Goal: Transaction & Acquisition: Download file/media

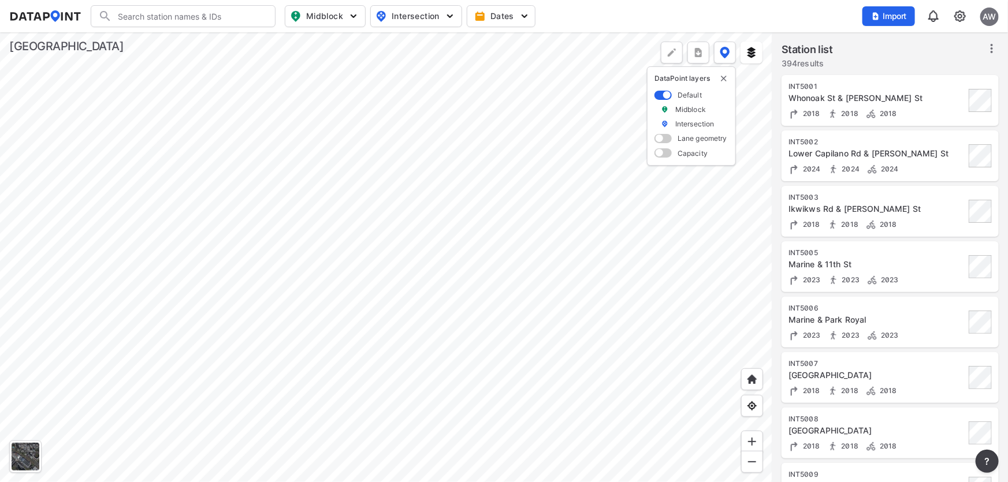
click at [306, 296] on div at bounding box center [386, 257] width 772 height 450
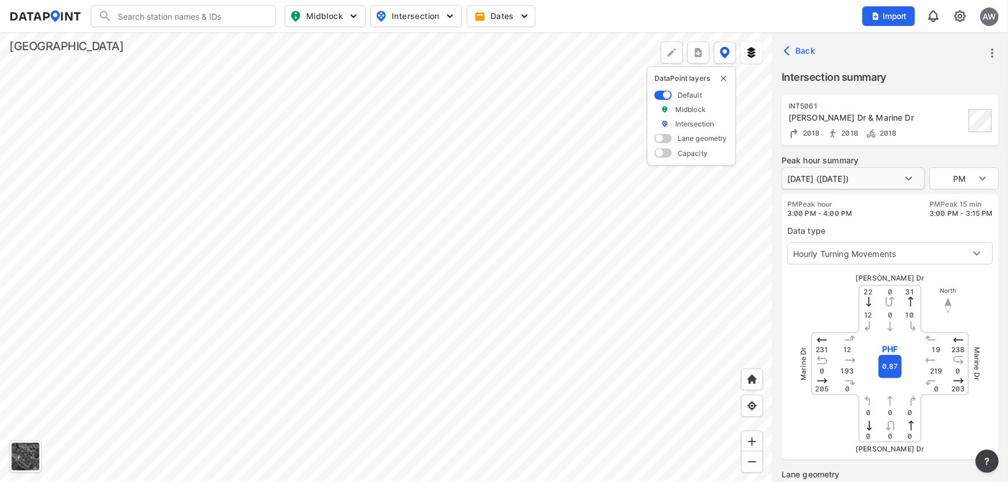
click at [907, 174] on body "Search Please enter a search term. Midblock Intersection Dates Import AW Import…" at bounding box center [504, 241] width 1008 height 482
click at [887, 215] on div at bounding box center [504, 241] width 1008 height 482
click at [875, 177] on body "Search Please enter a search term. Midblock Intersection Dates Import AW Import…" at bounding box center [504, 241] width 1008 height 482
drag, startPoint x: 860, startPoint y: 208, endPoint x: 900, endPoint y: 203, distance: 40.2
click at [861, 208] on div at bounding box center [504, 241] width 1008 height 482
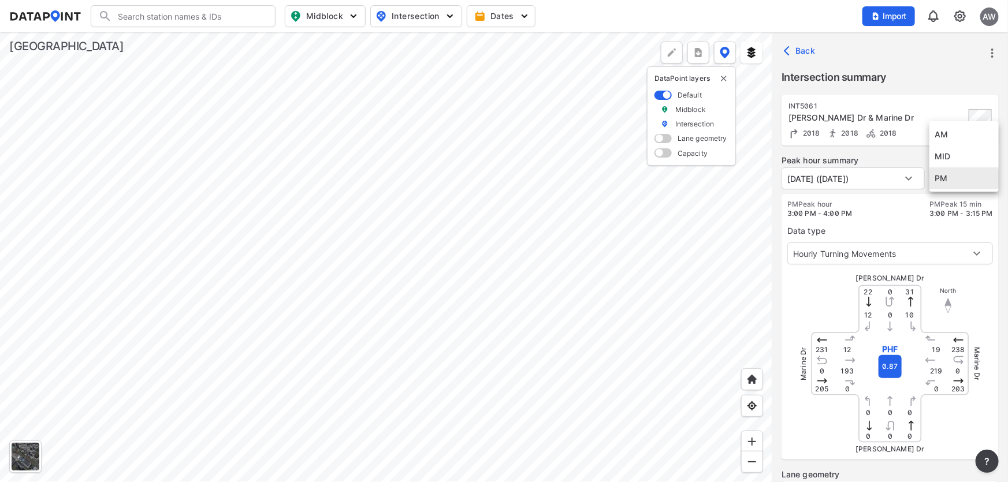
click at [989, 177] on body "Search Please enter a search term. Midblock Intersection Dates Import AW Import…" at bounding box center [504, 241] width 1008 height 482
click at [952, 176] on li "PM" at bounding box center [963, 178] width 69 height 22
click at [898, 219] on div "Data type Hourly Turning Movements 0" at bounding box center [890, 241] width 206 height 46
click at [904, 259] on body "Search Please enter a search term. Midblock Intersection Dates Import AW Import…" at bounding box center [504, 241] width 1008 height 482
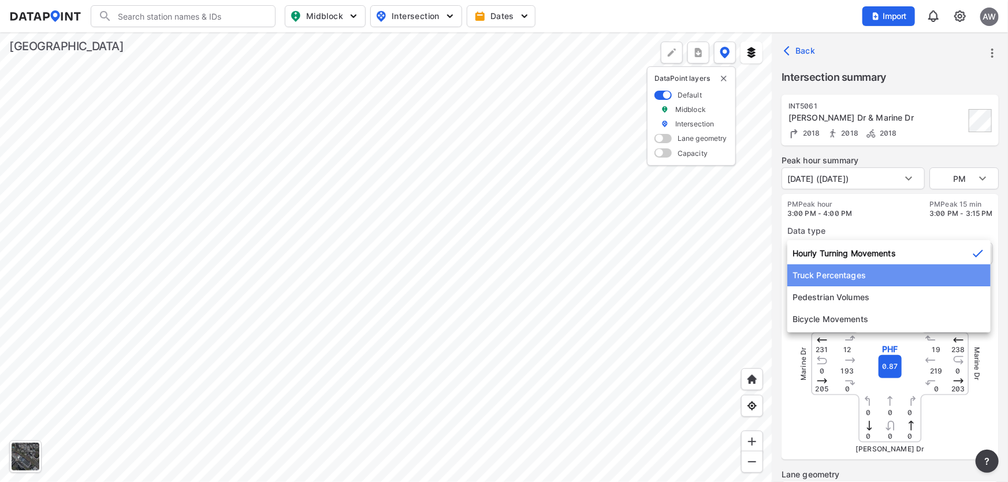
click at [846, 269] on li "Truck Percentages" at bounding box center [888, 275] width 203 height 22
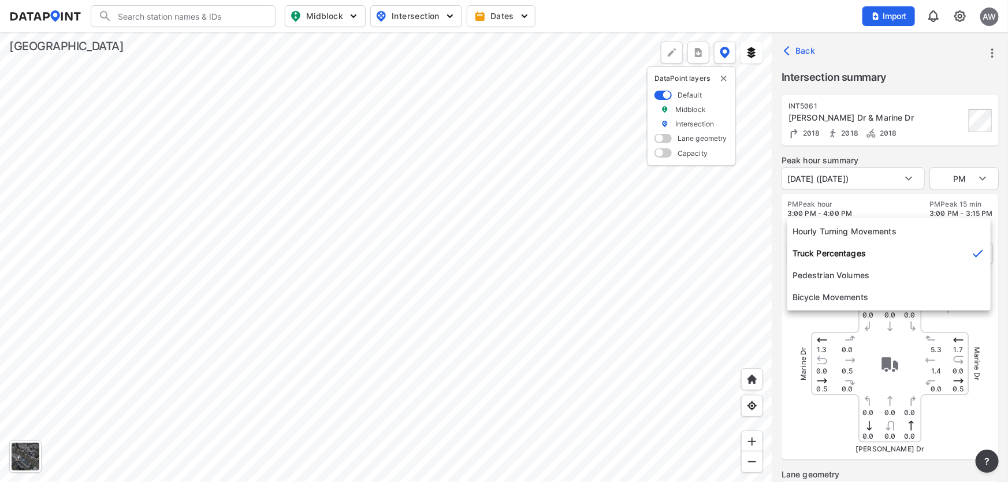
click at [852, 247] on body "Search Please enter a search term. Midblock Intersection Dates Import AW Import…" at bounding box center [504, 241] width 1008 height 482
click at [851, 279] on li "Pedestrian Volumes" at bounding box center [888, 275] width 203 height 22
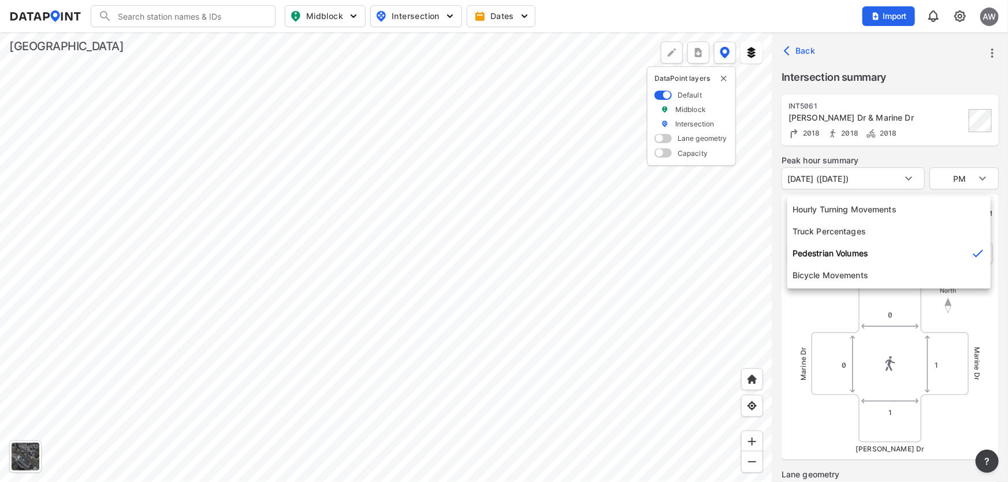
click at [855, 250] on body "Search Please enter a search term. Midblock Intersection Dates Import AW Import…" at bounding box center [504, 241] width 1008 height 482
click at [851, 275] on li "Bicycle Movements" at bounding box center [888, 275] width 203 height 22
type input "3"
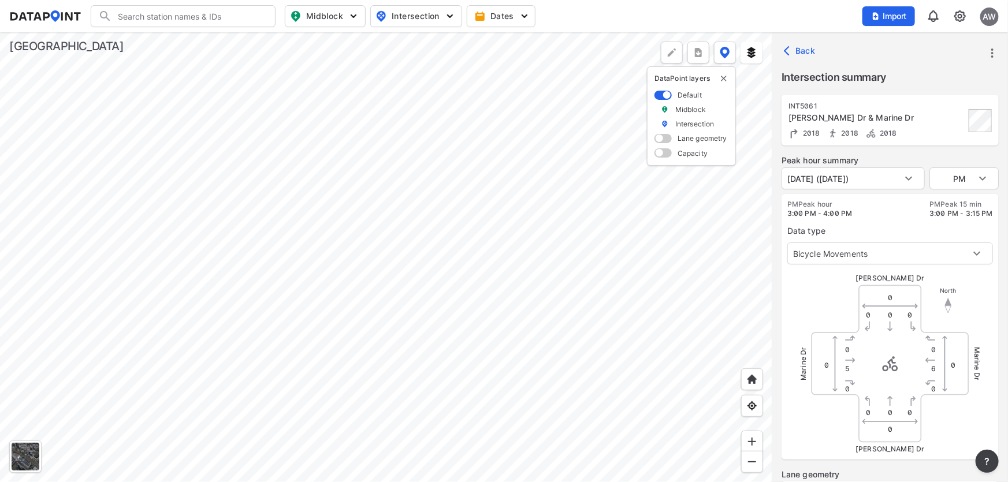
click at [823, 315] on div "Marine Dr [PERSON_NAME] Dr" at bounding box center [889, 363] width 173 height 173
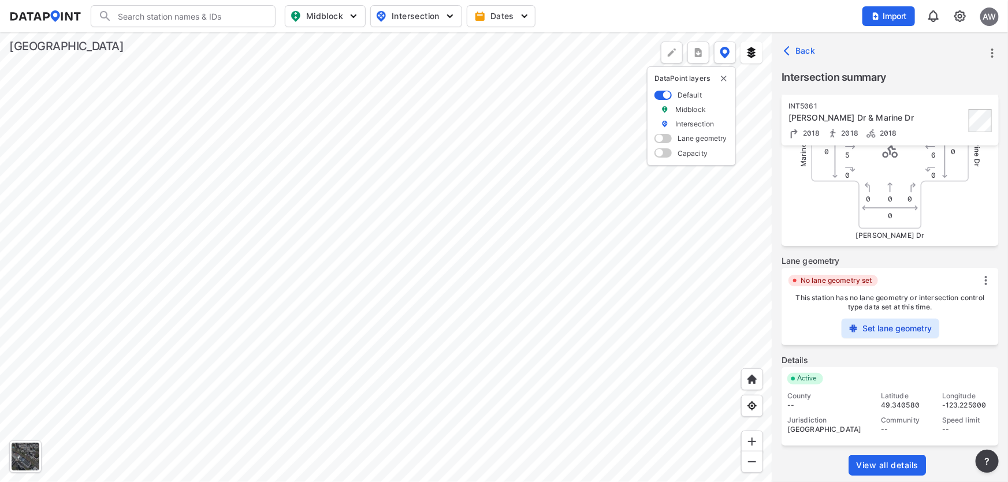
scroll to position [217, 0]
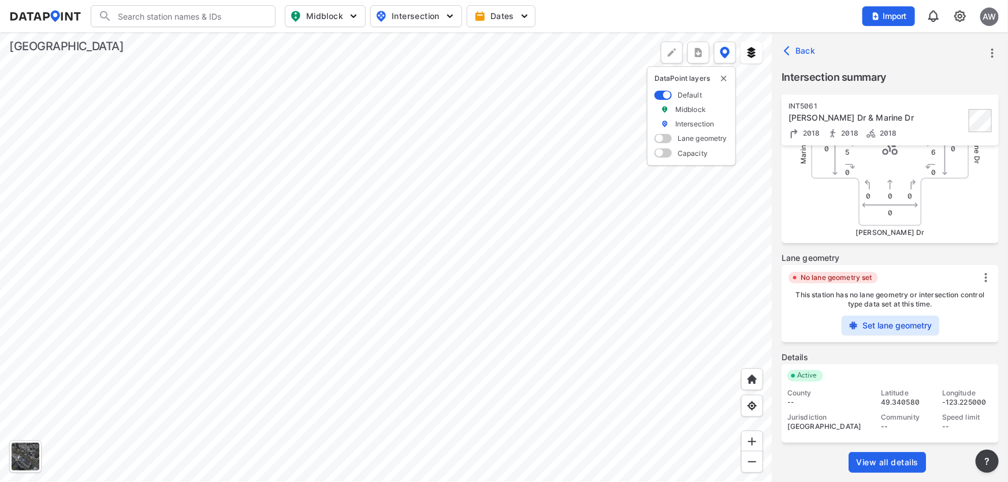
click at [893, 457] on span "View all details" at bounding box center [887, 463] width 62 height 12
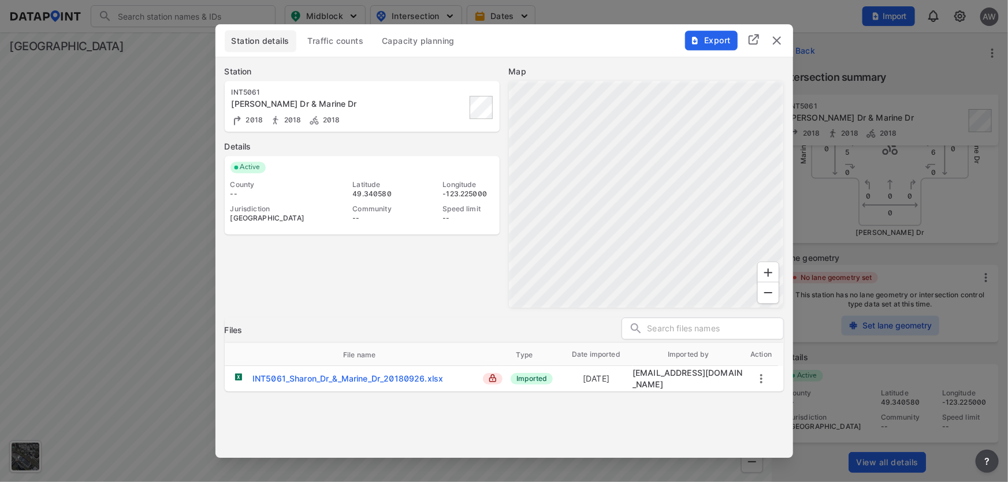
click at [346, 38] on span "Traffic counts" at bounding box center [336, 41] width 56 height 12
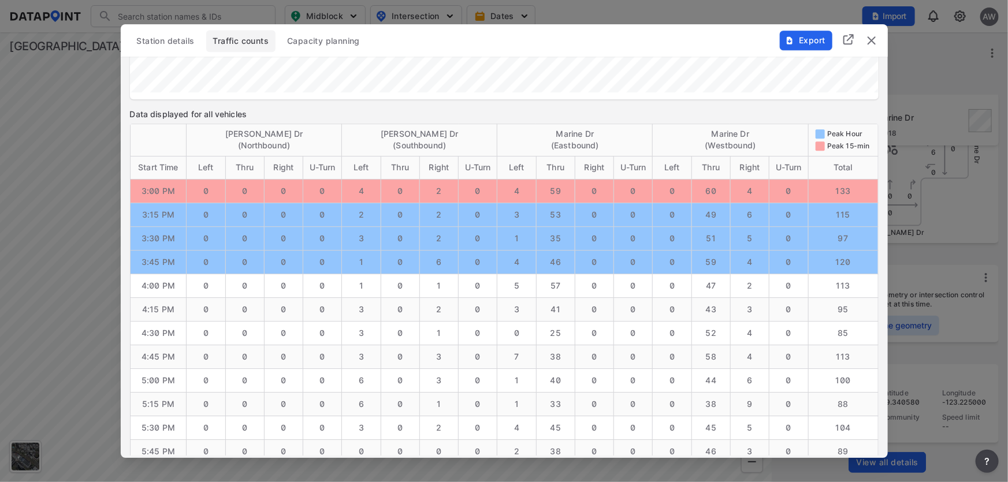
scroll to position [1220, 0]
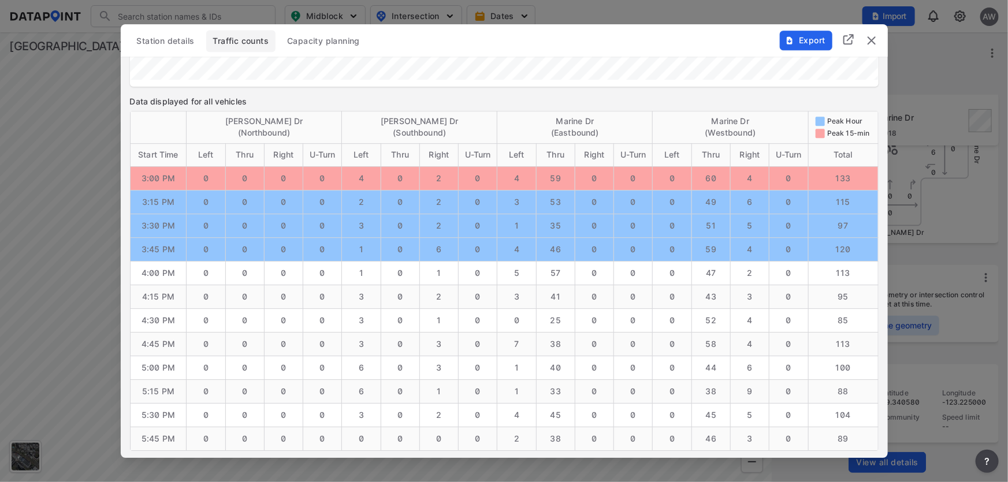
click at [810, 39] on span "Export" at bounding box center [805, 41] width 39 height 12
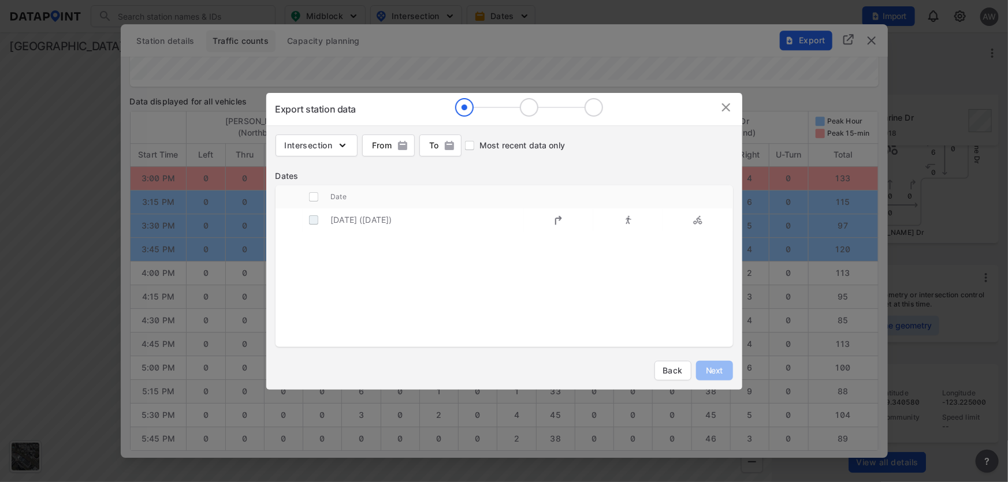
click at [315, 219] on input "decorative checkbox" at bounding box center [314, 220] width 22 height 22
checkbox input "true"
click at [716, 371] on span "Next" at bounding box center [714, 371] width 23 height 12
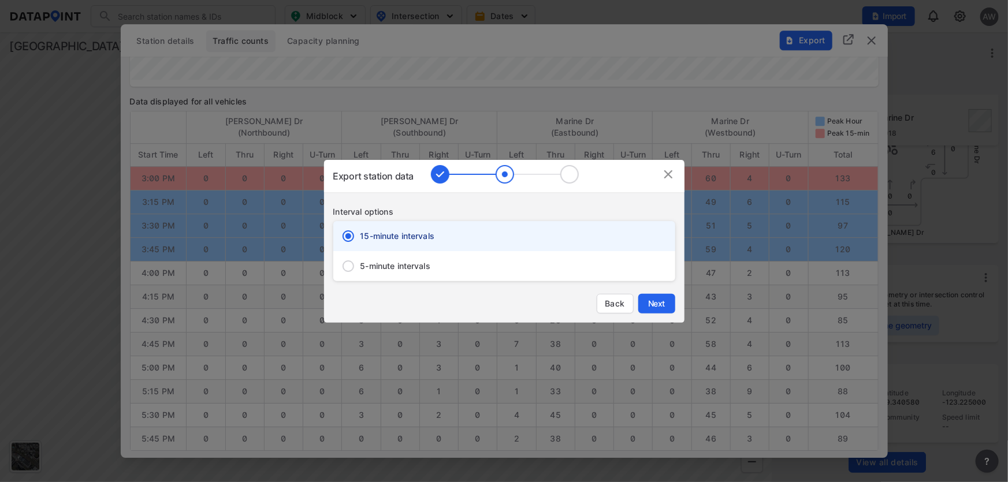
click at [360, 270] on span "5-minute intervals" at bounding box center [395, 266] width 70 height 12
click at [360, 270] on input "5-minute intervals" at bounding box center [348, 266] width 24 height 24
radio input "false"
radio input "true"
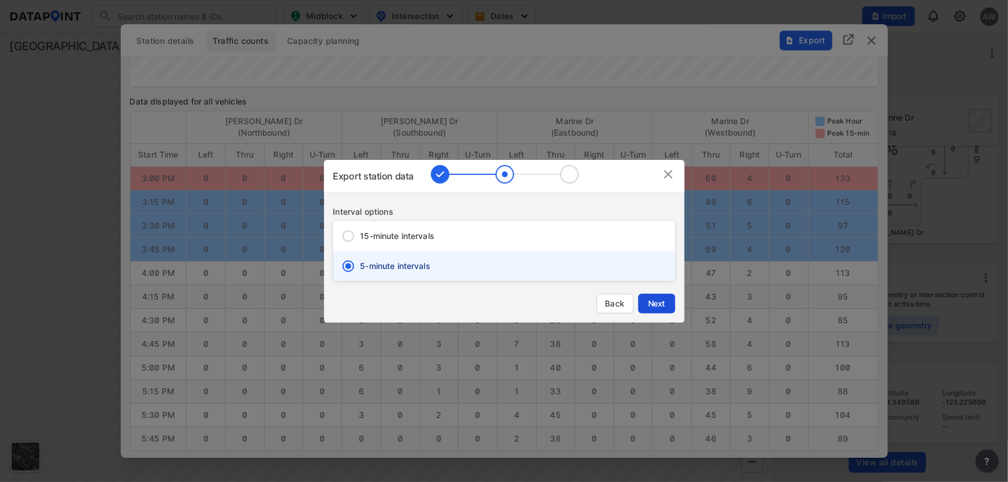
click at [659, 306] on span "Next" at bounding box center [656, 304] width 23 height 12
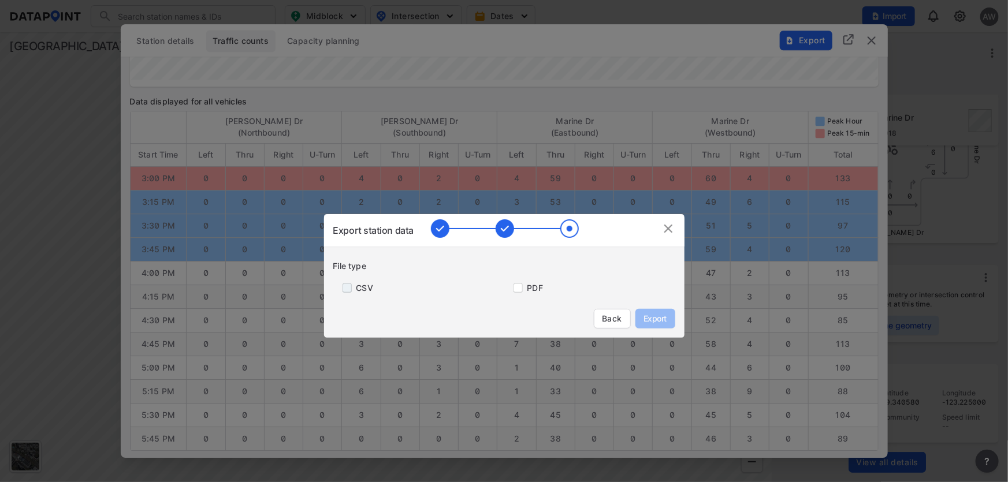
click at [348, 288] on input "primary checkbox" at bounding box center [344, 288] width 23 height 9
checkbox input "true"
click at [520, 286] on input "primary checkbox" at bounding box center [515, 288] width 23 height 9
checkbox input "true"
click at [657, 314] on span "Export" at bounding box center [655, 319] width 26 height 12
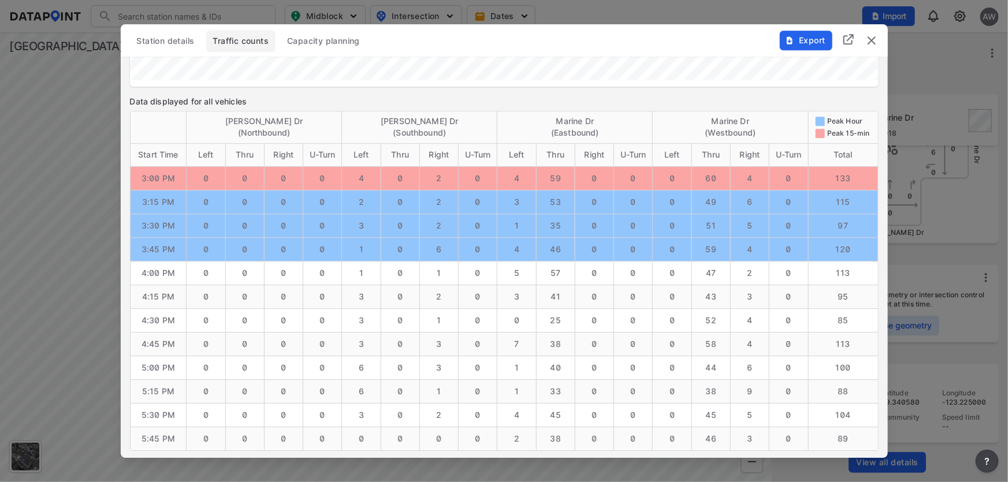
click at [861, 40] on div "Export" at bounding box center [828, 34] width 117 height 20
click at [874, 39] on img "delete" at bounding box center [871, 40] width 14 height 14
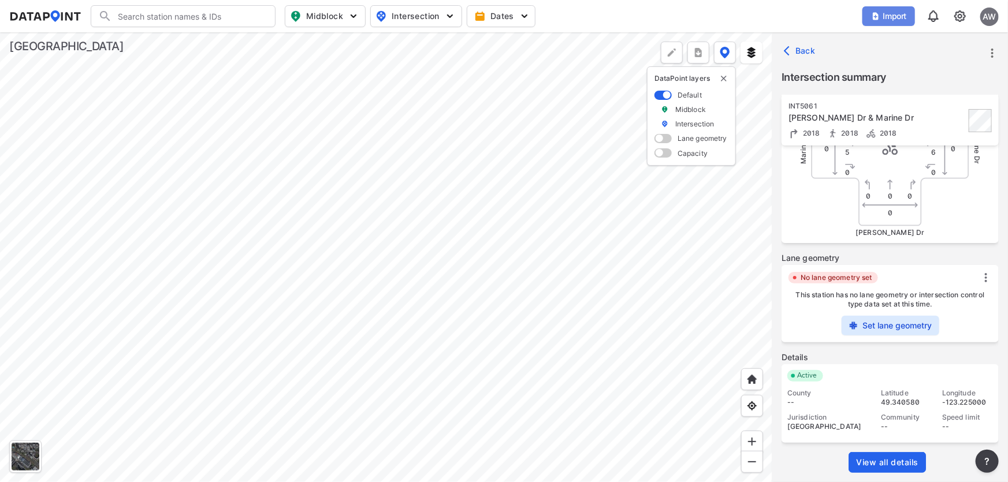
click at [889, 14] on span "Import" at bounding box center [888, 16] width 39 height 12
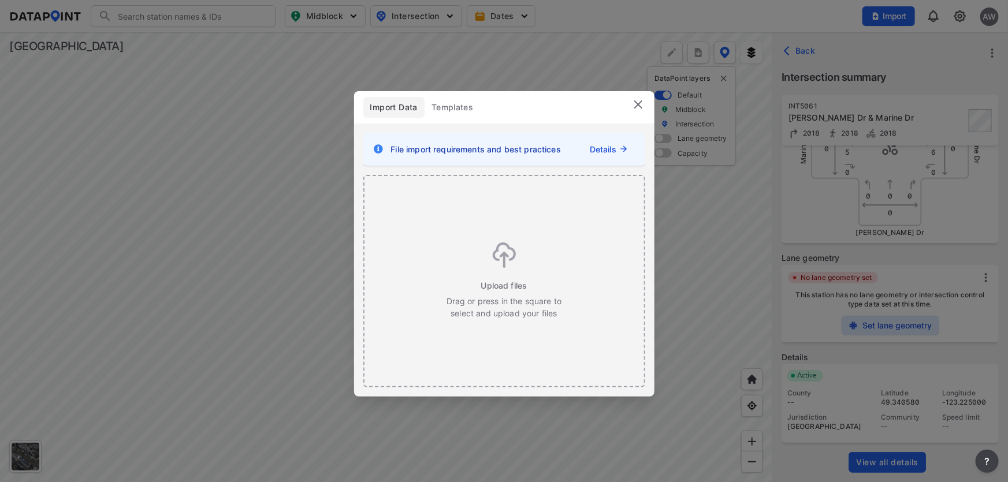
click at [639, 100] on img at bounding box center [638, 105] width 14 height 14
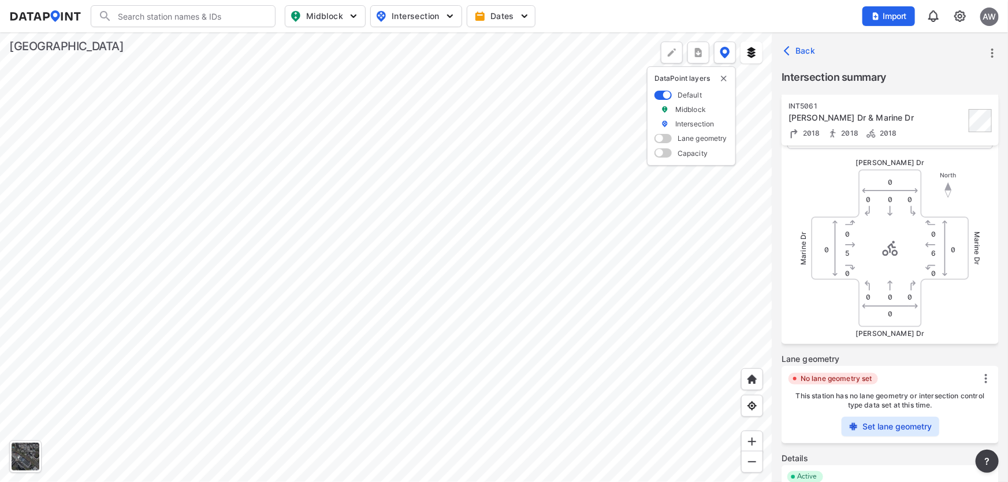
scroll to position [111, 0]
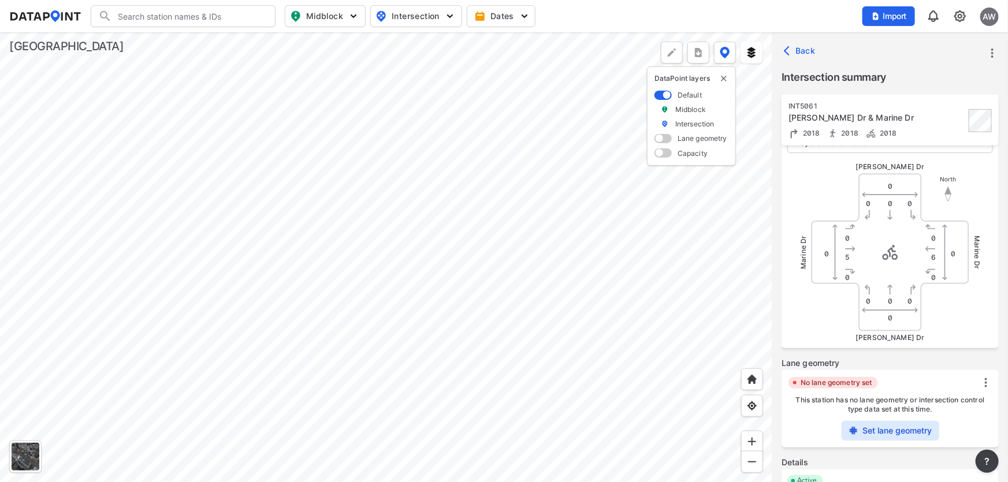
click at [804, 50] on span "Back" at bounding box center [800, 51] width 29 height 12
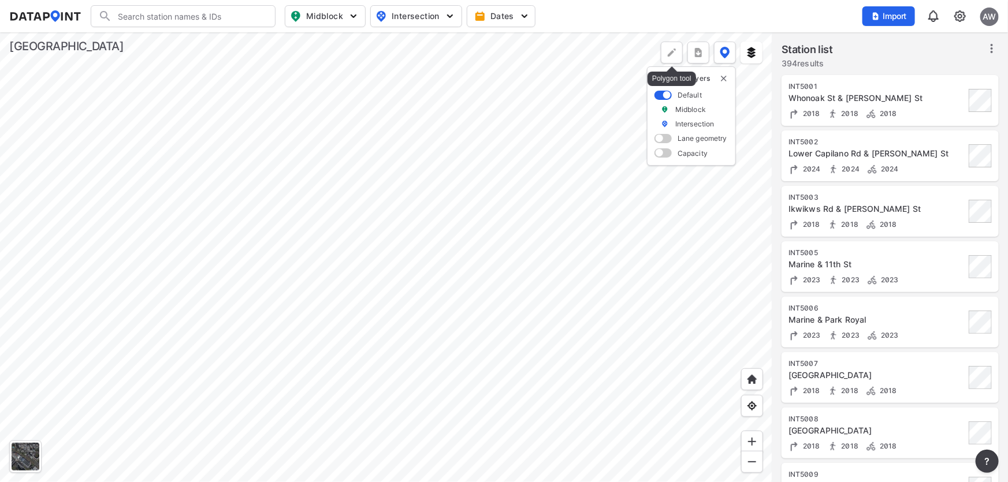
click at [670, 54] on img at bounding box center [672, 53] width 12 height 12
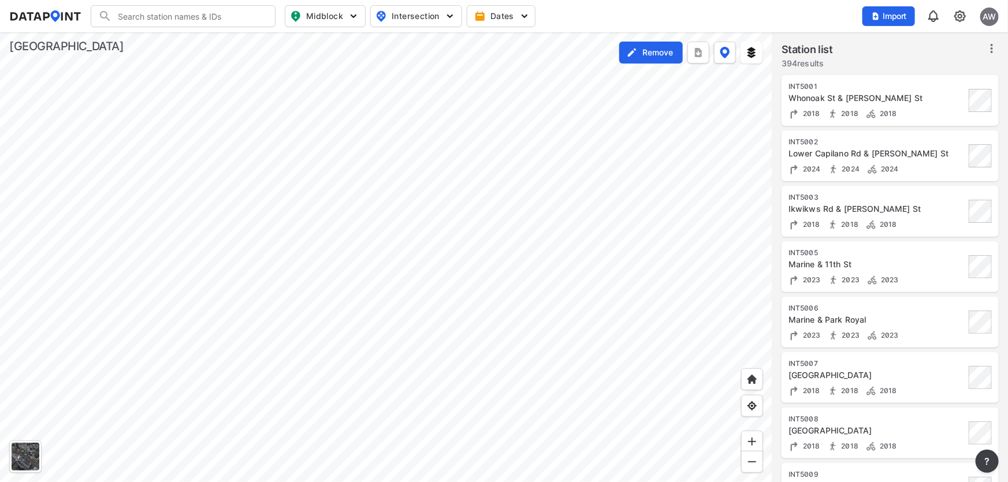
click at [532, 176] on div at bounding box center [386, 257] width 772 height 450
click at [715, 270] on div at bounding box center [386, 257] width 772 height 450
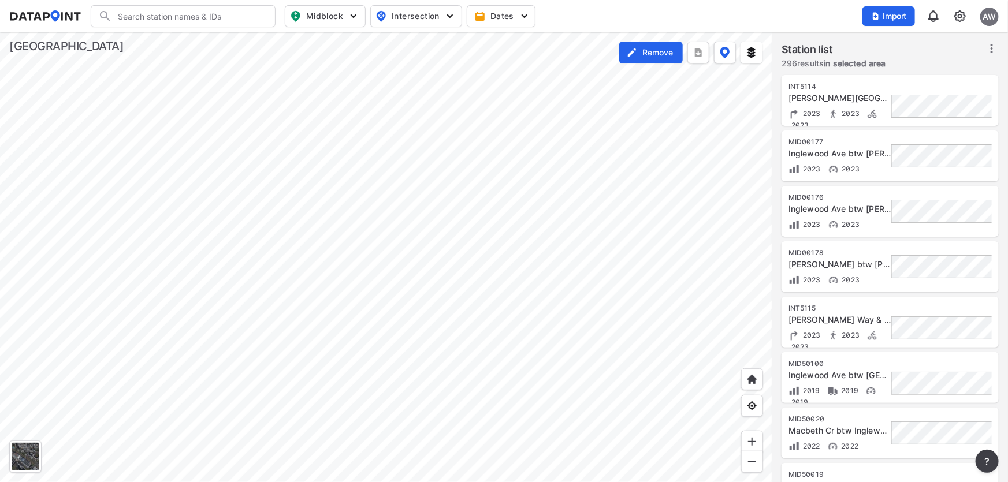
click at [990, 48] on icon at bounding box center [992, 49] width 14 height 14
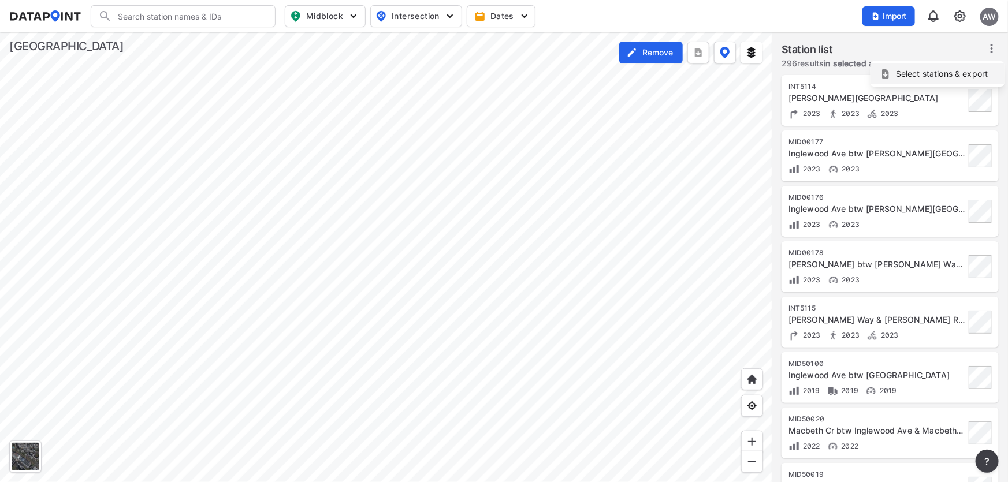
click at [916, 72] on span "Select stations & export" at bounding box center [942, 74] width 92 height 12
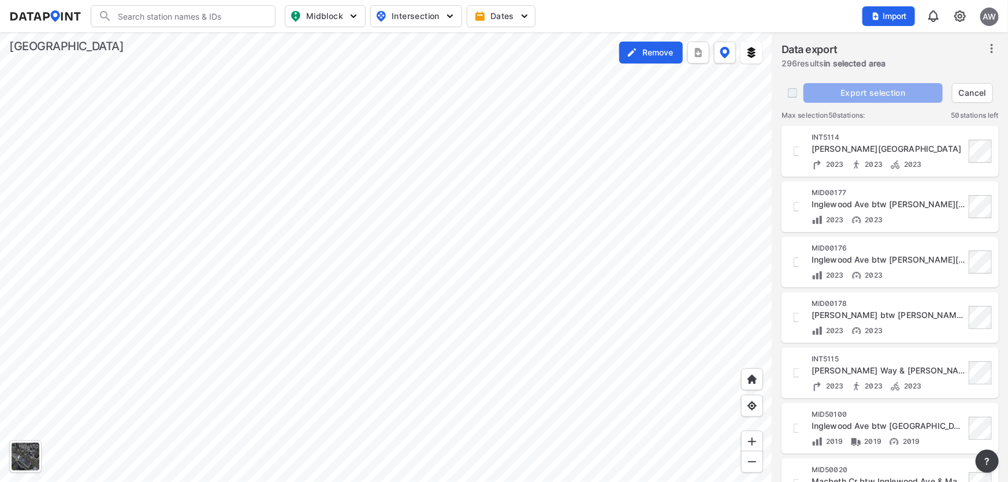
click at [794, 93] on input "decorative checkbox" at bounding box center [792, 93] width 22 height 22
checkbox input "true"
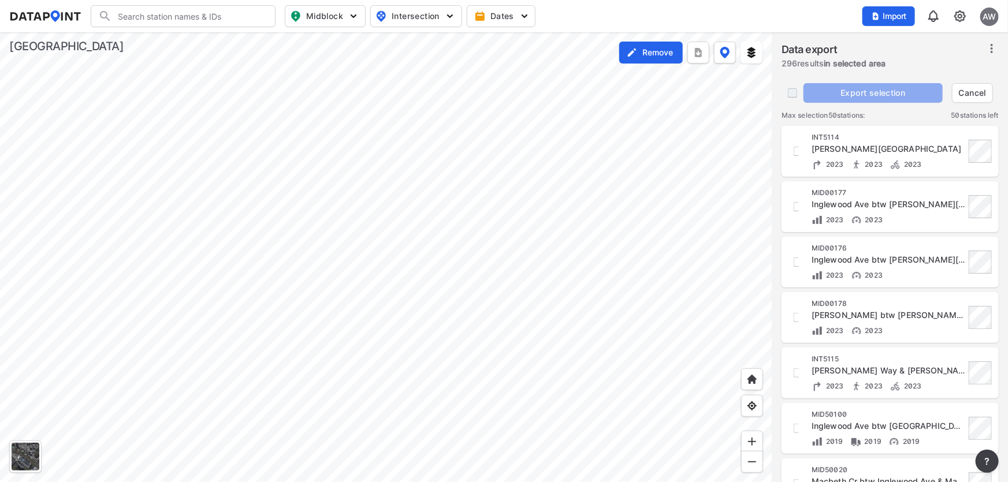
checkbox input "true"
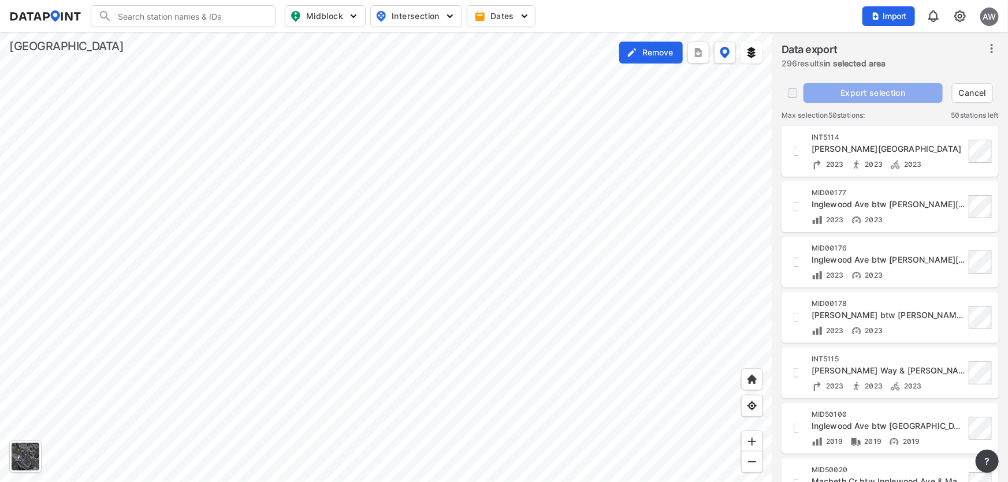
checkbox input "true"
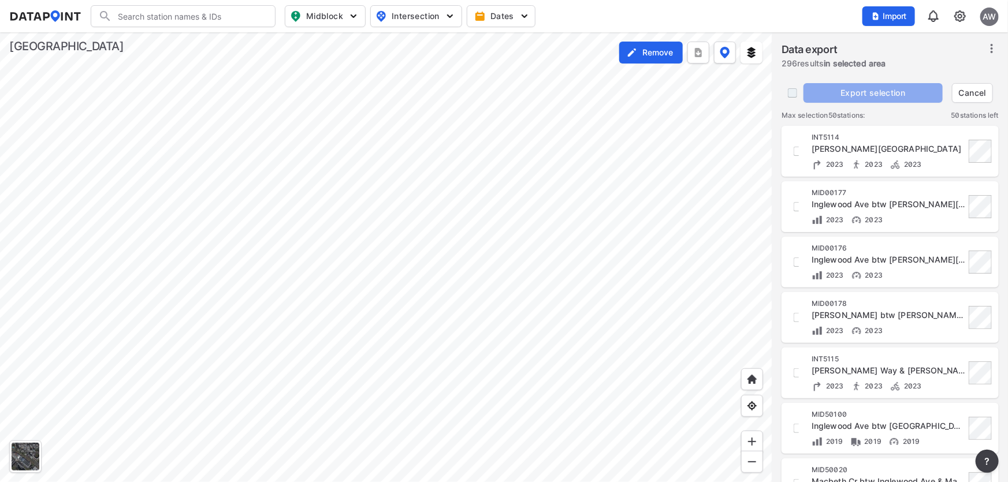
checkbox input "true"
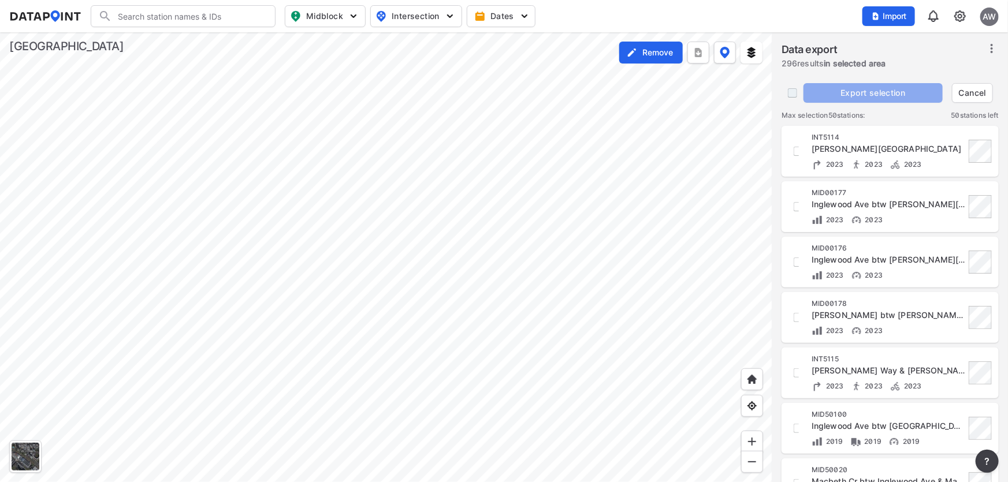
checkbox input "true"
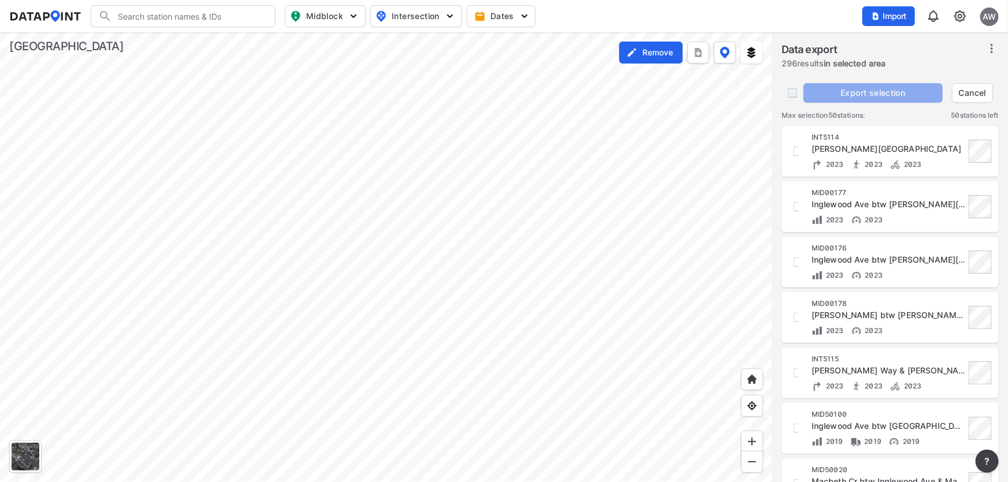
checkbox input "true"
click at [869, 90] on span "Export selection" at bounding box center [873, 93] width 130 height 12
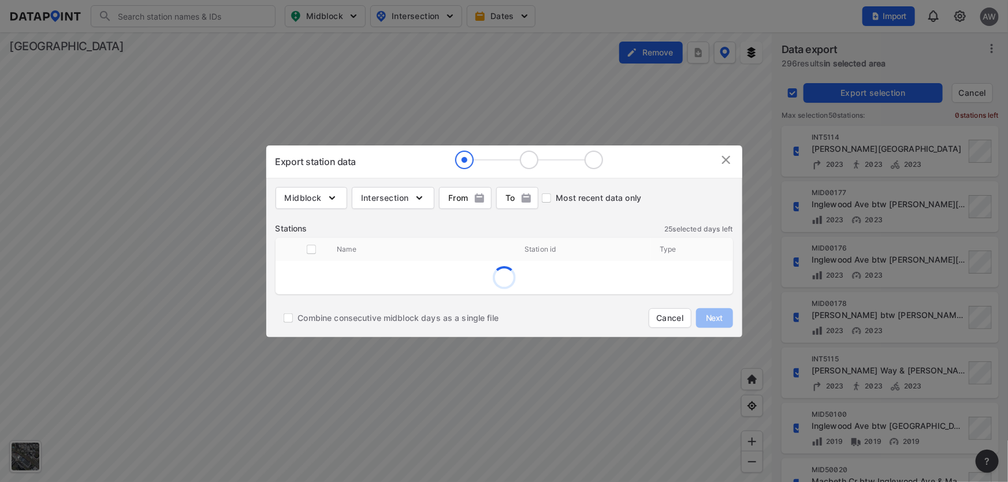
click at [725, 157] on img at bounding box center [726, 160] width 14 height 14
